Goal: Navigation & Orientation: Find specific page/section

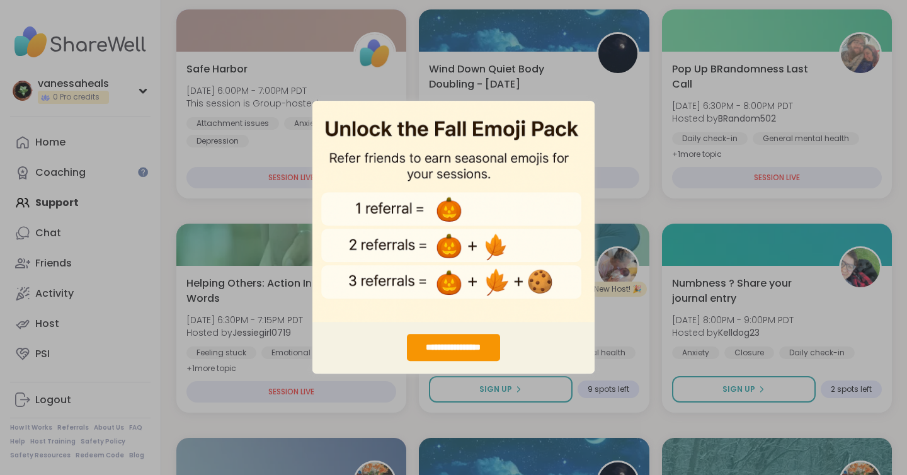
click at [614, 180] on div "**********" at bounding box center [453, 237] width 907 height 475
click at [641, 277] on div "**********" at bounding box center [453, 237] width 907 height 475
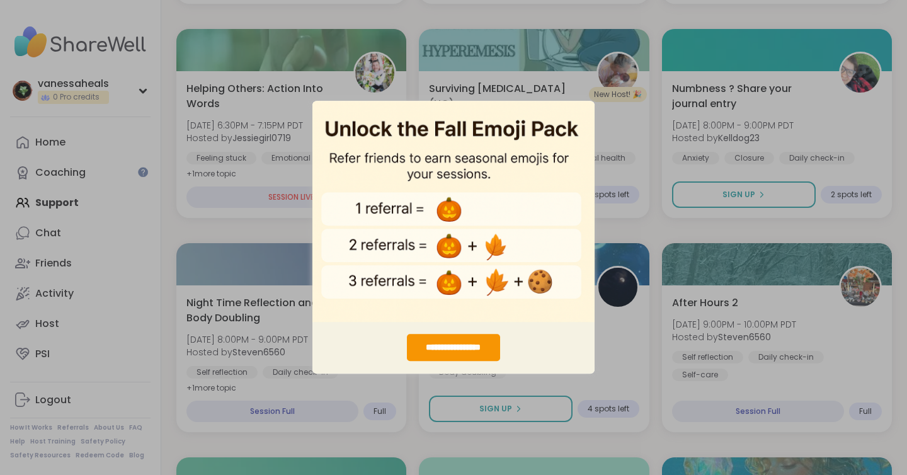
scroll to position [386, 0]
click at [401, 280] on img "entering modal" at bounding box center [454, 211] width 282 height 222
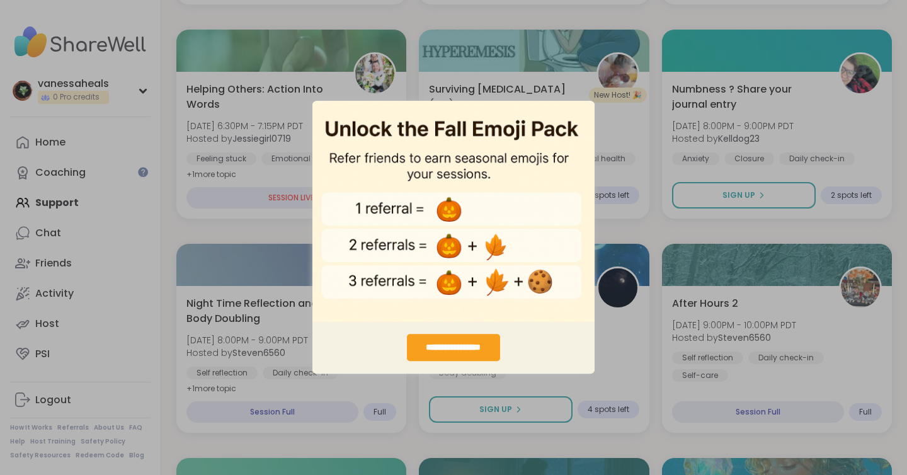
click at [479, 356] on div "**********" at bounding box center [453, 348] width 93 height 27
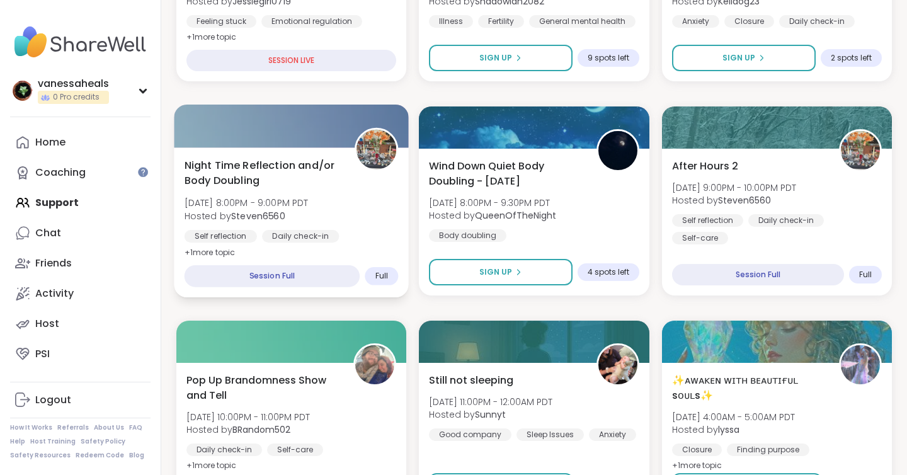
scroll to position [526, 0]
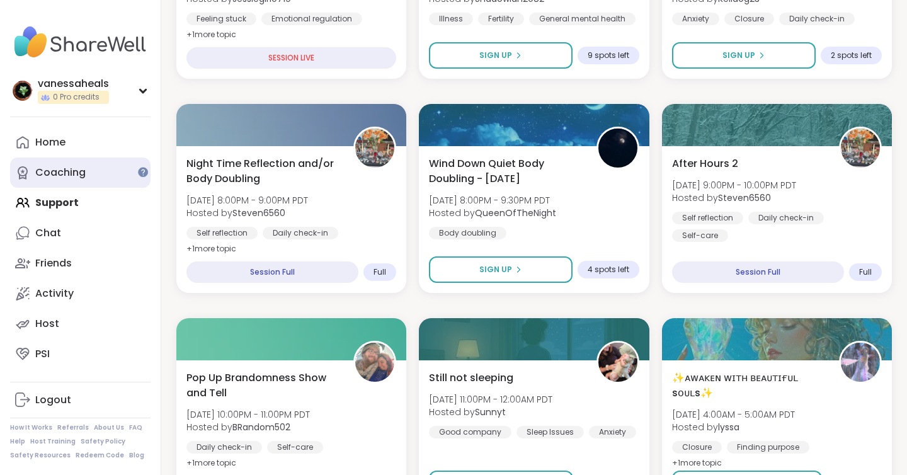
click at [97, 168] on link "Coaching" at bounding box center [80, 173] width 141 height 30
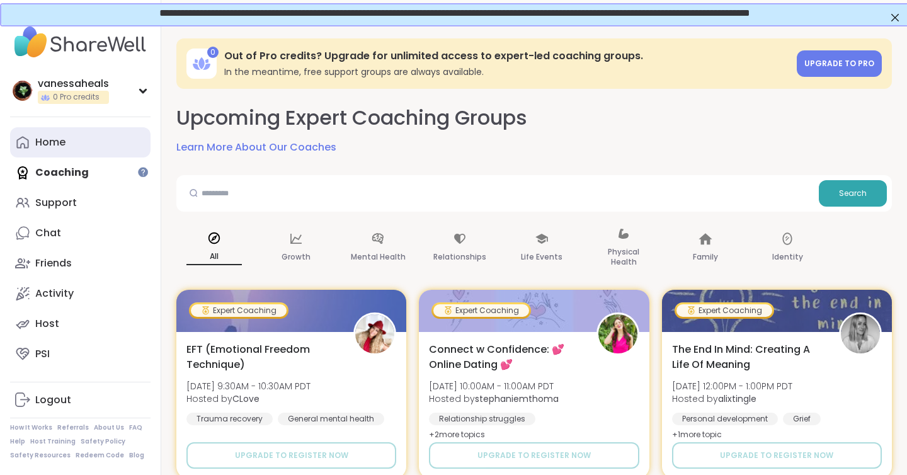
click at [66, 151] on link "Home" at bounding box center [80, 142] width 141 height 30
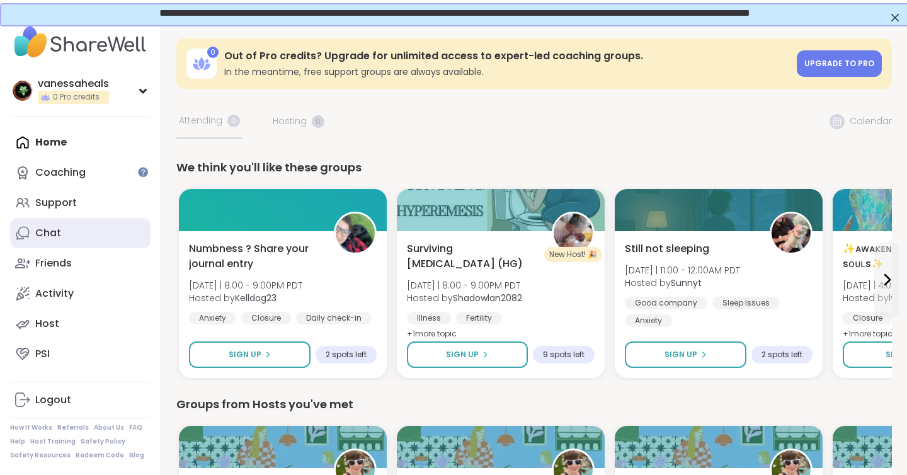
click at [64, 221] on link "Chat" at bounding box center [80, 233] width 141 height 30
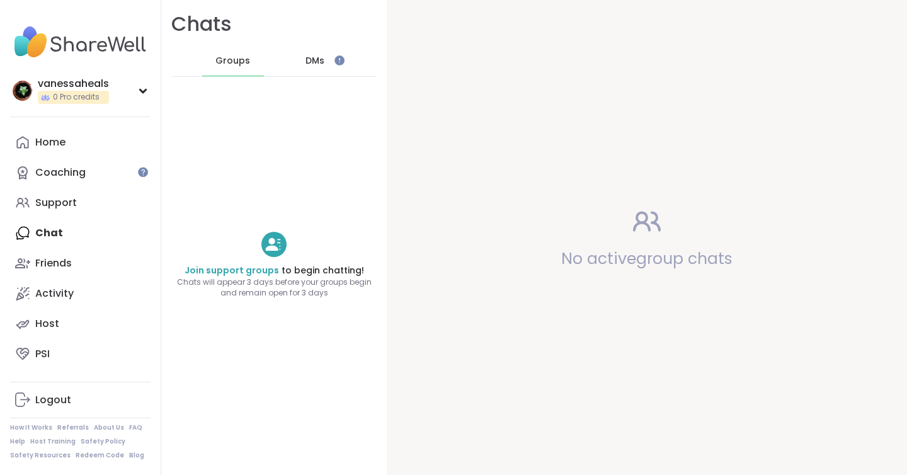
click at [311, 62] on span "DMs" at bounding box center [315, 61] width 19 height 13
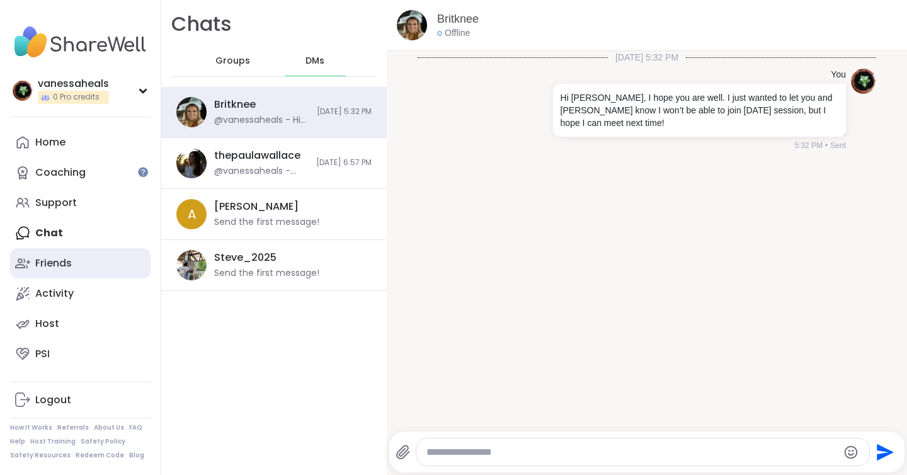
click at [86, 256] on link "Friends" at bounding box center [80, 263] width 141 height 30
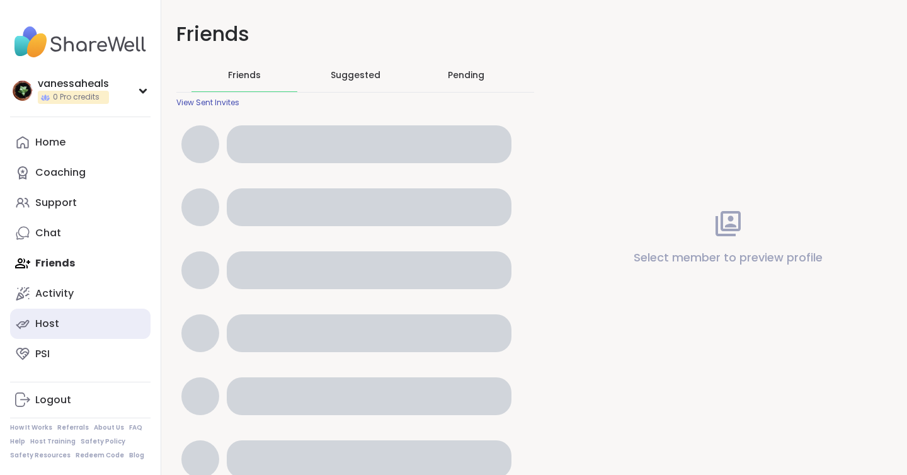
click at [88, 309] on link "Host" at bounding box center [80, 324] width 141 height 30
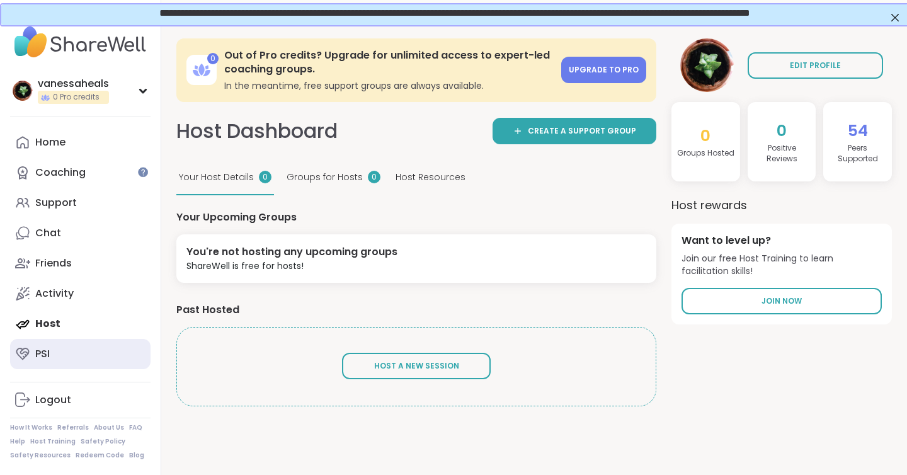
click at [64, 357] on link "PSI" at bounding box center [80, 354] width 141 height 30
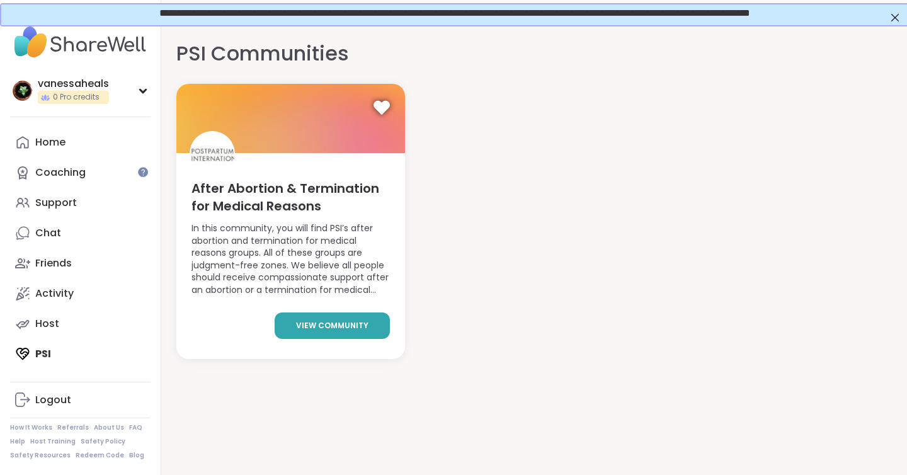
click at [358, 323] on span "view community" at bounding box center [332, 325] width 72 height 11
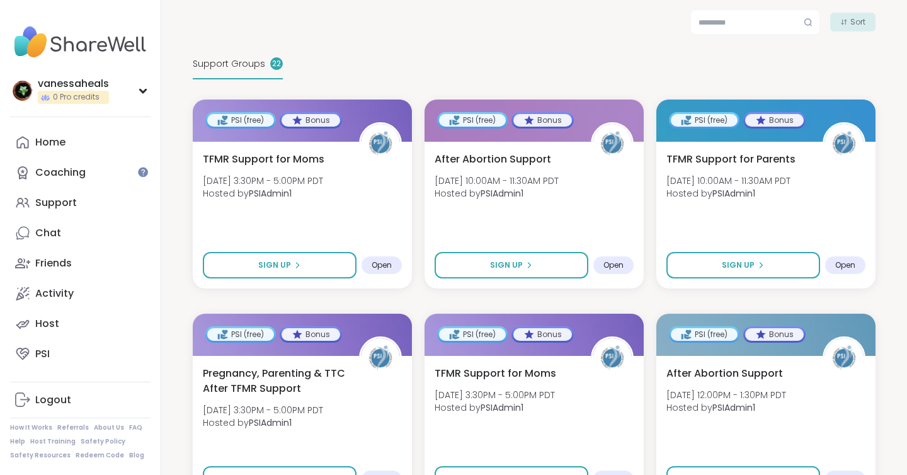
scroll to position [250, 0]
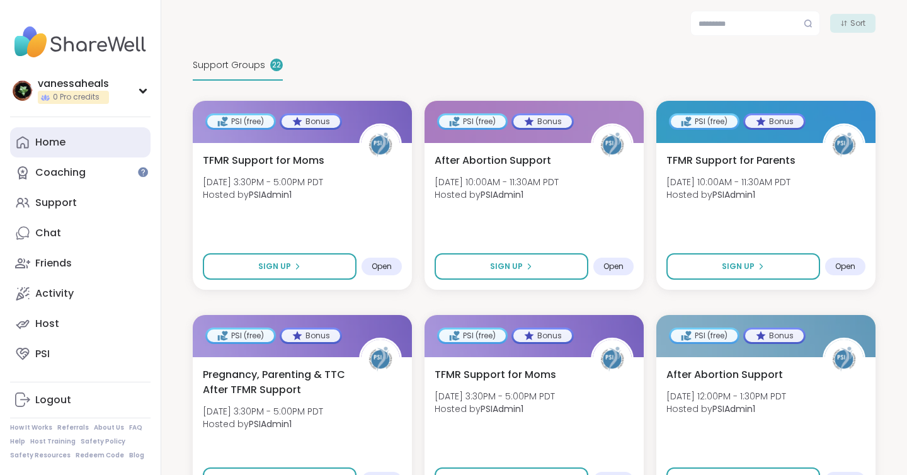
click at [125, 140] on link "Home" at bounding box center [80, 142] width 141 height 30
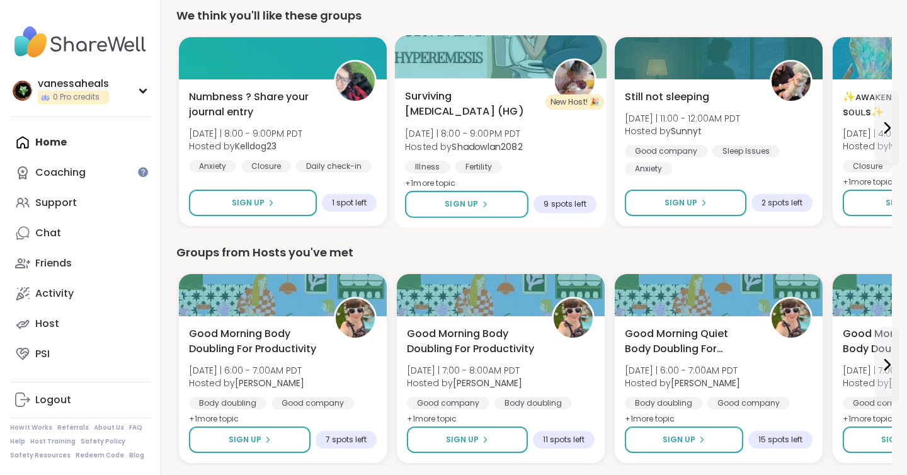
scroll to position [181, 0]
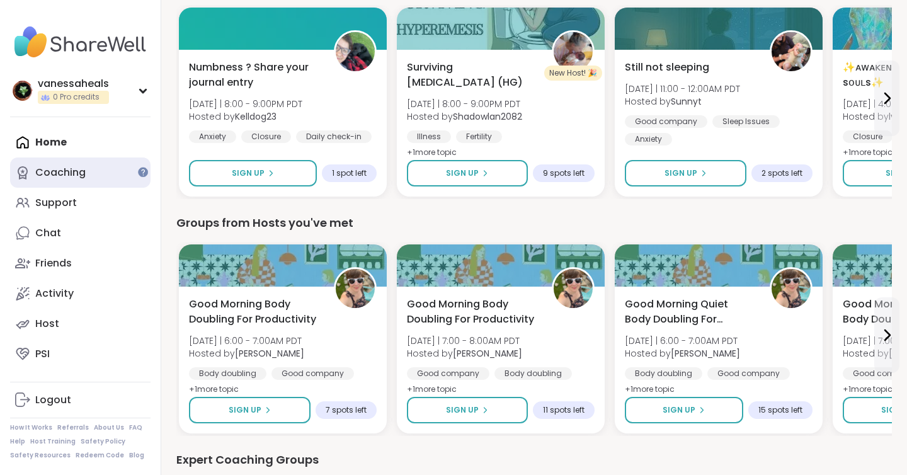
click at [96, 176] on link "Coaching" at bounding box center [80, 173] width 141 height 30
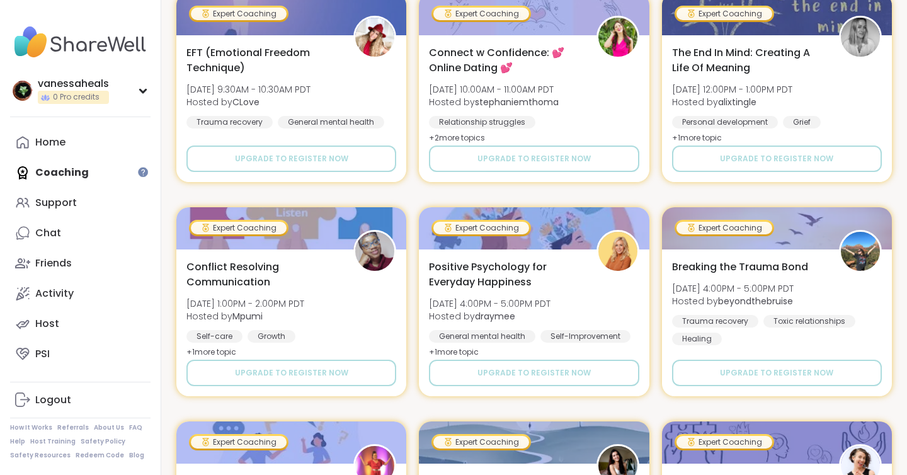
scroll to position [328, 0]
